Goal: Information Seeking & Learning: Check status

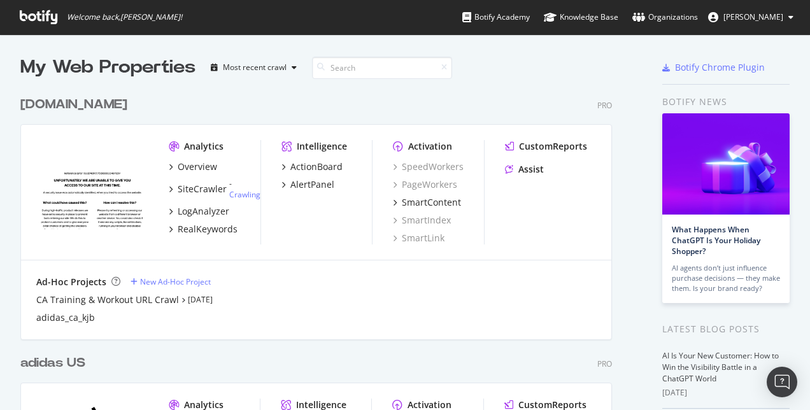
click at [536, 138] on div "Analytics Overview SiteCrawler - Crawling LogAnalyzer RealKeywords Intelligence…" at bounding box center [316, 193] width 590 height 136
click at [537, 142] on div "CustomReports" at bounding box center [553, 146] width 68 height 13
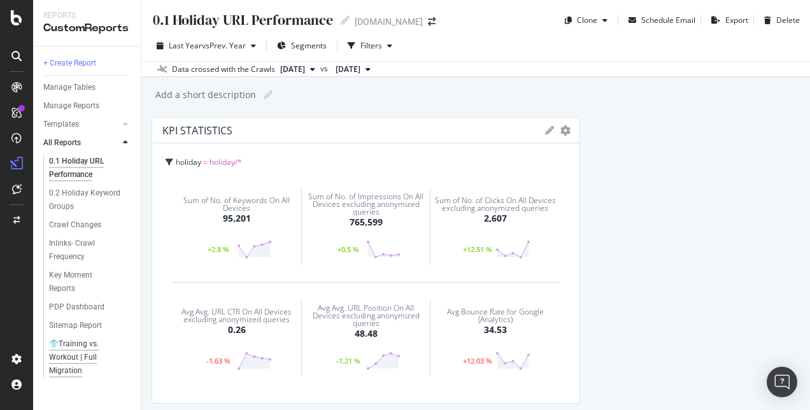
click at [90, 340] on div "👕Training vs. Workout | Full Migration" at bounding box center [87, 358] width 76 height 40
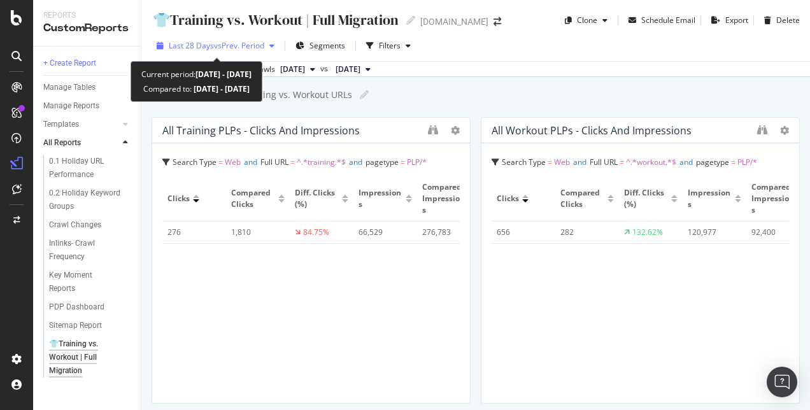
click at [262, 43] on span "vs Prev. Period" at bounding box center [239, 45] width 50 height 11
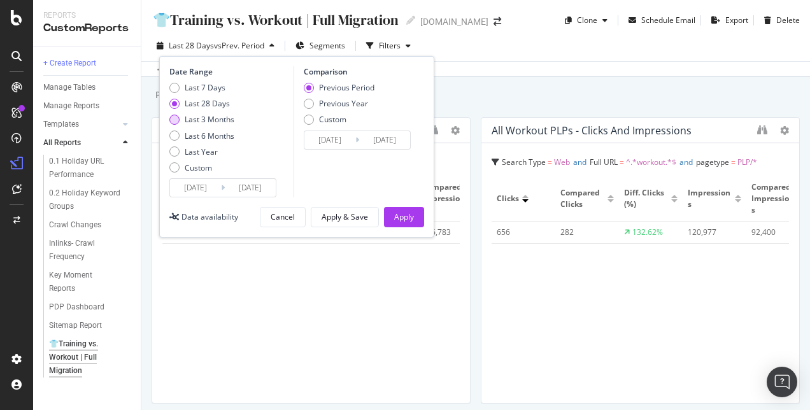
click at [199, 121] on div "Last 3 Months" at bounding box center [210, 119] width 50 height 11
type input "[DATE]"
click at [403, 217] on div "Apply" at bounding box center [404, 216] width 20 height 11
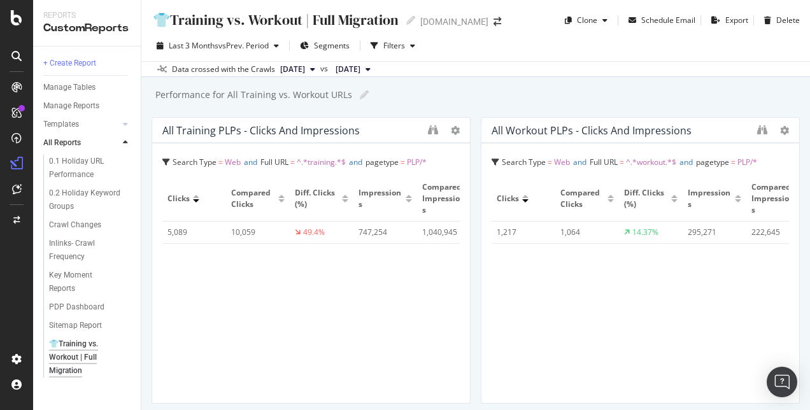
click at [471, 29] on div "👕Training vs. Workout | Full Migration 👕Training vs. Workout | Full Migration […" at bounding box center [333, 20] width 362 height 20
click at [494, 17] on icon "arrow-right-arrow-left" at bounding box center [498, 21] width 8 height 9
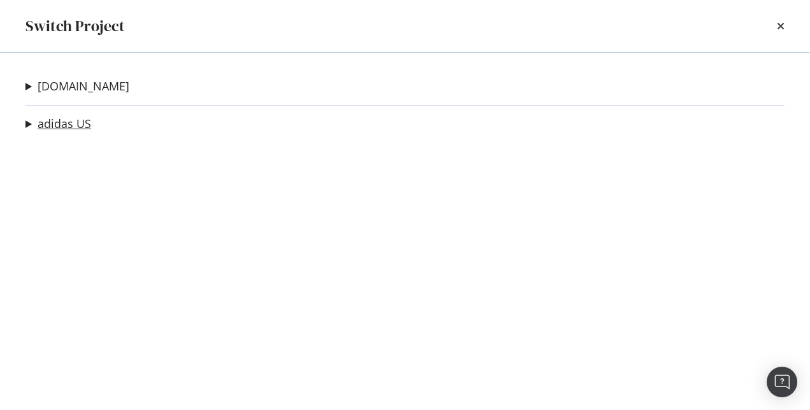
click at [46, 121] on link "adidas US" at bounding box center [65, 123] width 54 height 13
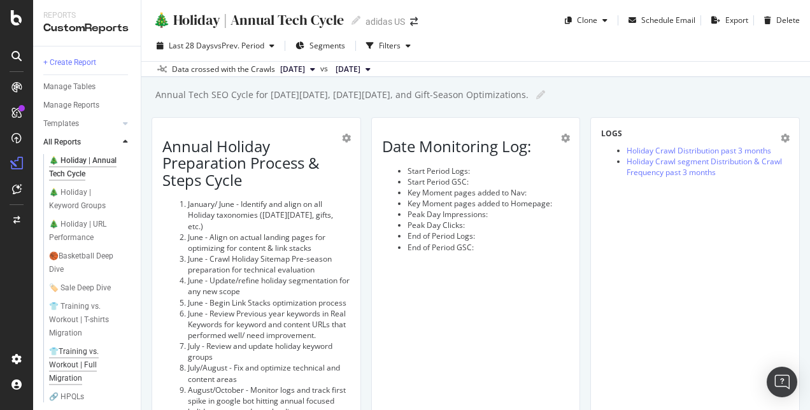
click at [76, 377] on div "👕Training vs. Workout | Full Migration" at bounding box center [87, 365] width 76 height 40
